Goal: Task Accomplishment & Management: Manage account settings

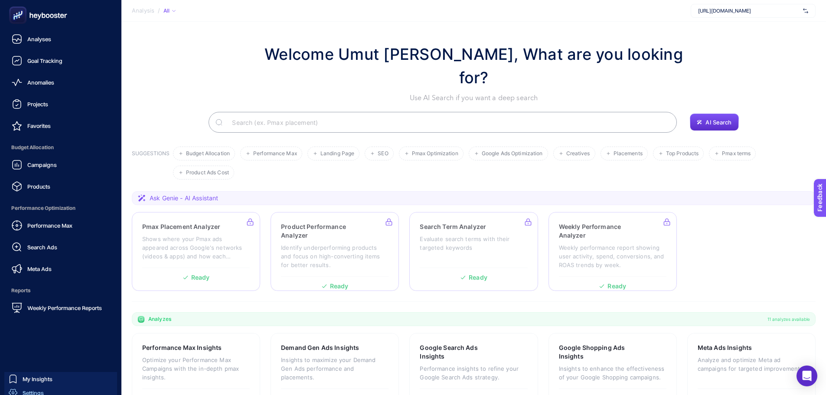
click at [30, 392] on span "Settings" at bounding box center [33, 392] width 21 height 7
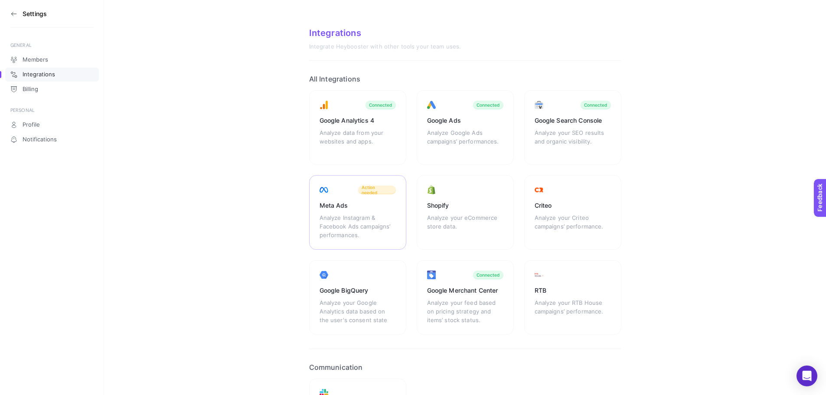
click at [345, 201] on div "Meta Ads" at bounding box center [357, 205] width 76 height 9
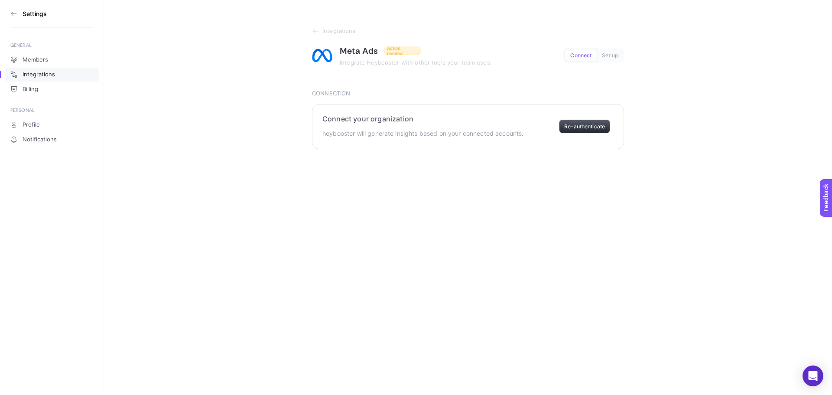
click at [572, 129] on button "Re-authenticate" at bounding box center [584, 127] width 51 height 14
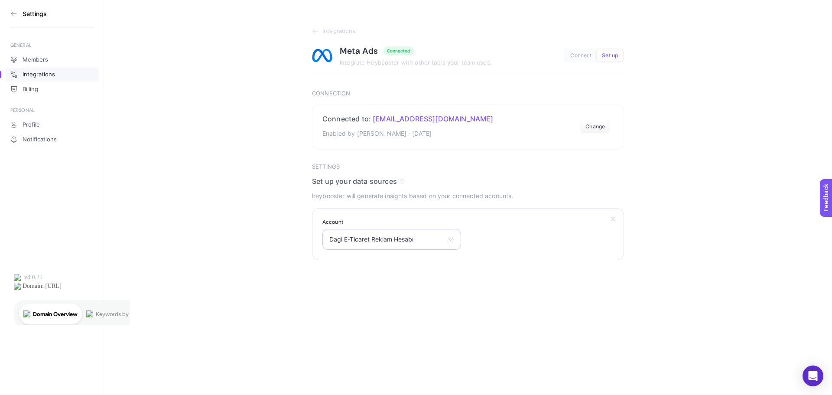
click at [391, 241] on span "Dagi E-Ticaret Reklam Hesabı" at bounding box center [386, 239] width 114 height 7
click at [397, 287] on li "Dagi E-Ticaret Reklam Hesabı" at bounding box center [392, 291] width 134 height 14
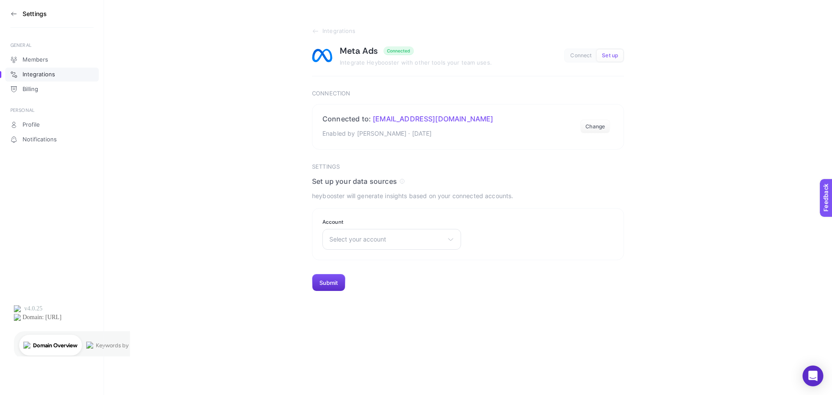
click at [634, 179] on section "Integrations Meta Ads Connected Integrate Heybooster with other tools your team…" at bounding box center [468, 145] width 728 height 291
click at [349, 239] on span "Select your account" at bounding box center [386, 239] width 114 height 7
click at [369, 294] on span "Dagi E-Ticaret Reklam Hesabı" at bounding box center [372, 291] width 84 height 7
click at [360, 293] on html "Settings GENERAL Members Integrations Billing PERSONAL Profile Notifications In…" at bounding box center [416, 178] width 832 height 356
click at [328, 280] on button "Submit" at bounding box center [328, 282] width 33 height 17
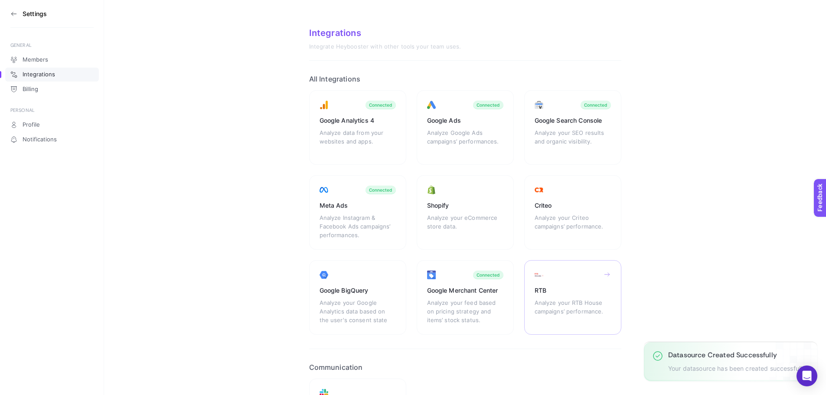
click at [597, 286] on div "RTB" at bounding box center [572, 290] width 76 height 9
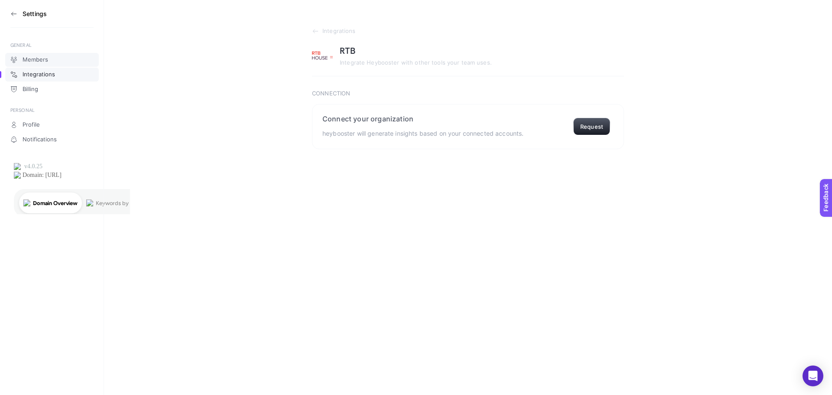
click at [42, 55] on link "Members" at bounding box center [52, 60] width 94 height 14
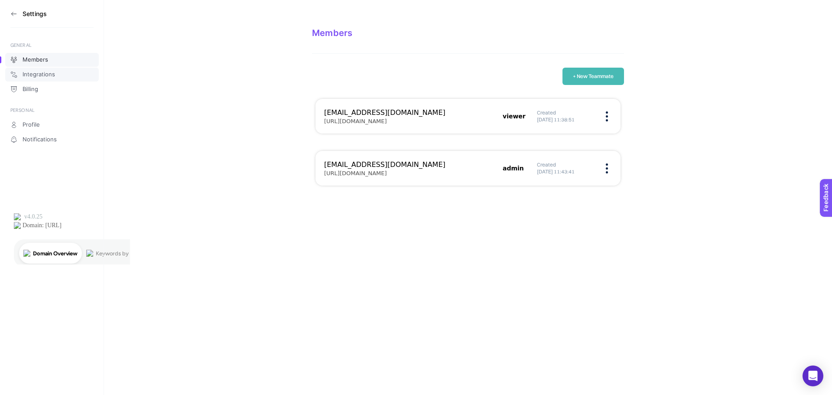
click at [41, 70] on link "Integrations" at bounding box center [52, 75] width 94 height 14
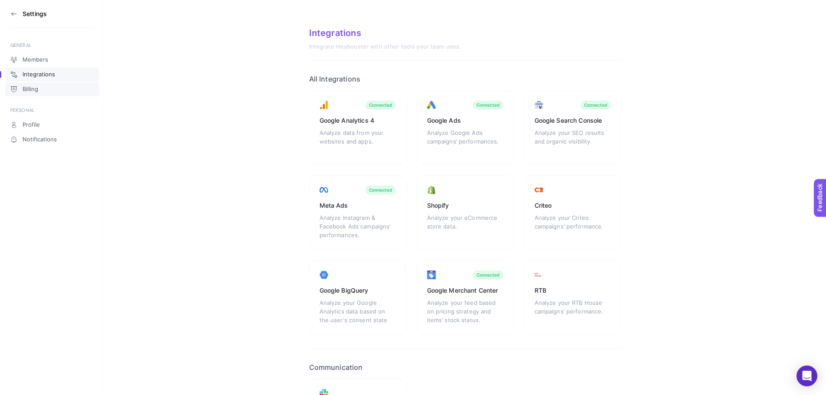
click at [43, 96] on link "Billing" at bounding box center [52, 89] width 94 height 14
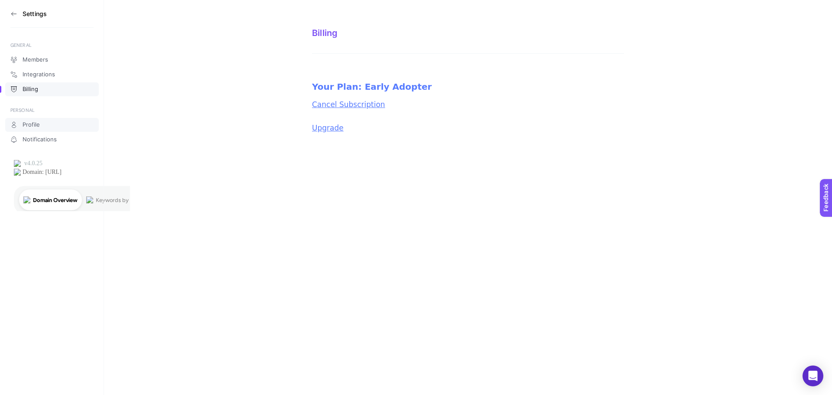
click at [35, 121] on span "Profile" at bounding box center [31, 124] width 17 height 7
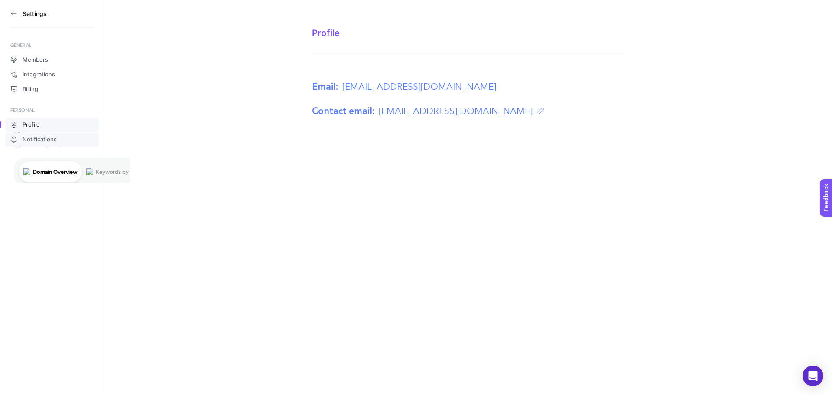
click at [50, 140] on span "Notifications" at bounding box center [40, 139] width 34 height 7
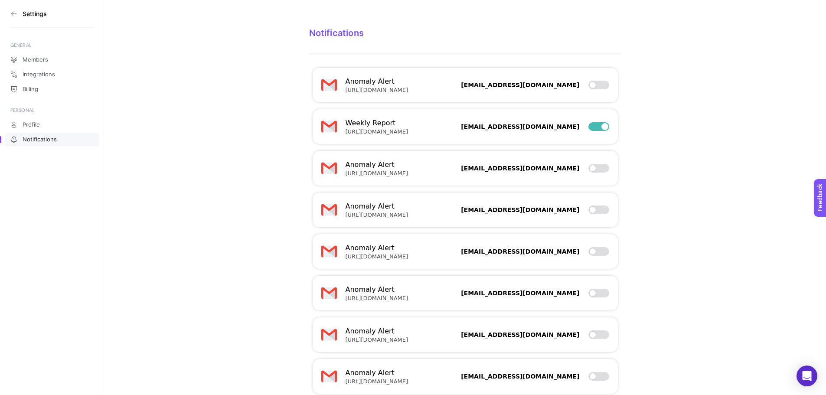
click at [11, 13] on icon at bounding box center [13, 13] width 7 height 7
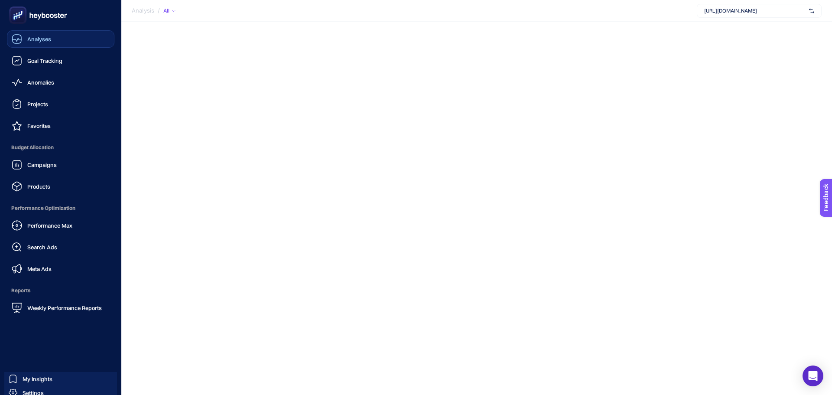
click at [51, 33] on link "Analyses" at bounding box center [60, 38] width 107 height 17
